Goal: Task Accomplishment & Management: Manage account settings

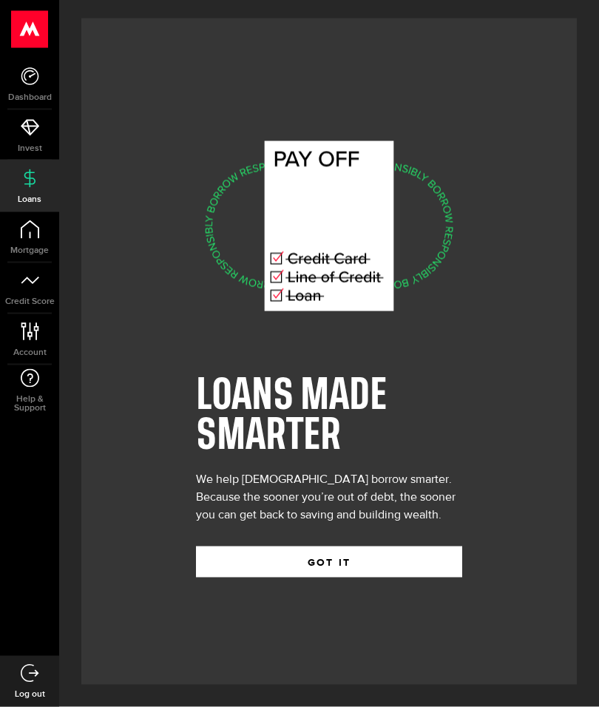
scroll to position [61, 0]
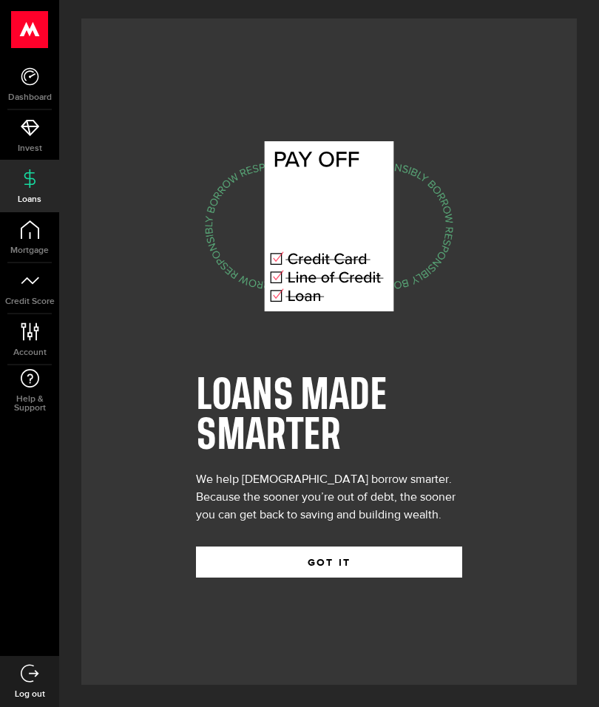
click at [422, 546] on button "GOT IT" at bounding box center [329, 561] width 266 height 31
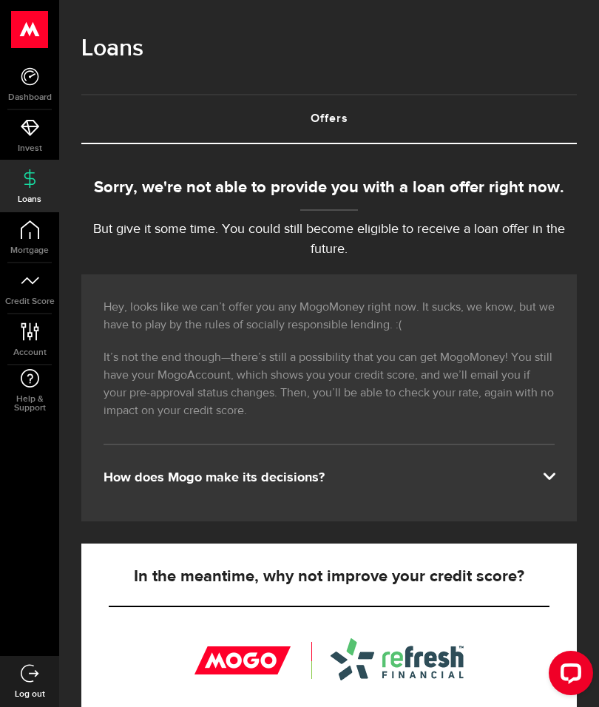
click at [29, 122] on icon at bounding box center [30, 127] width 18 height 18
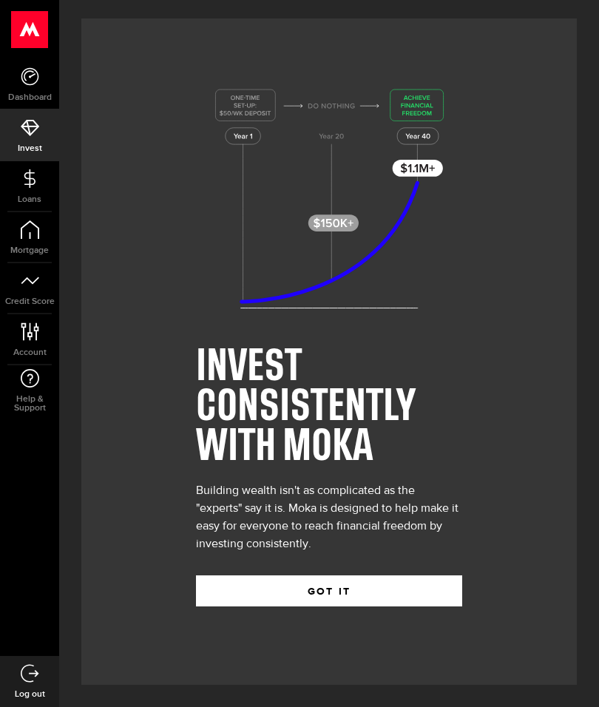
click at [35, 72] on icon at bounding box center [30, 76] width 18 height 18
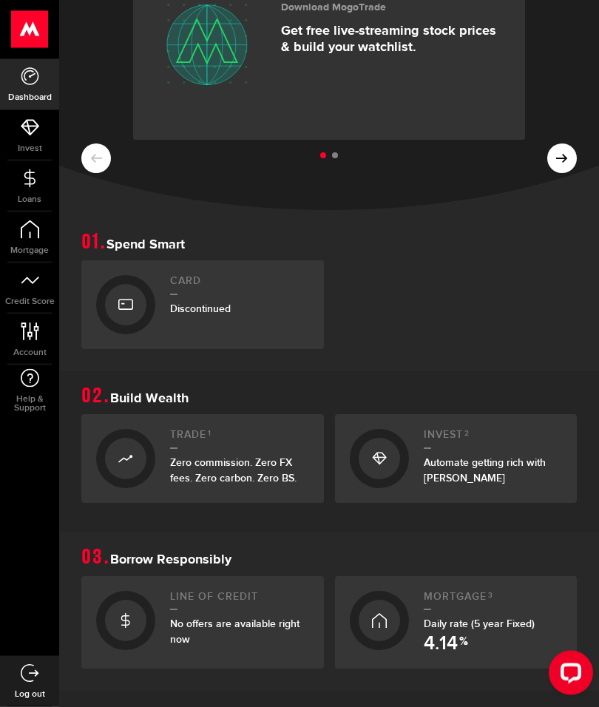
scroll to position [122, 0]
click at [508, 442] on h2 "Invest 2" at bounding box center [493, 438] width 139 height 20
